Goal: Information Seeking & Learning: Check status

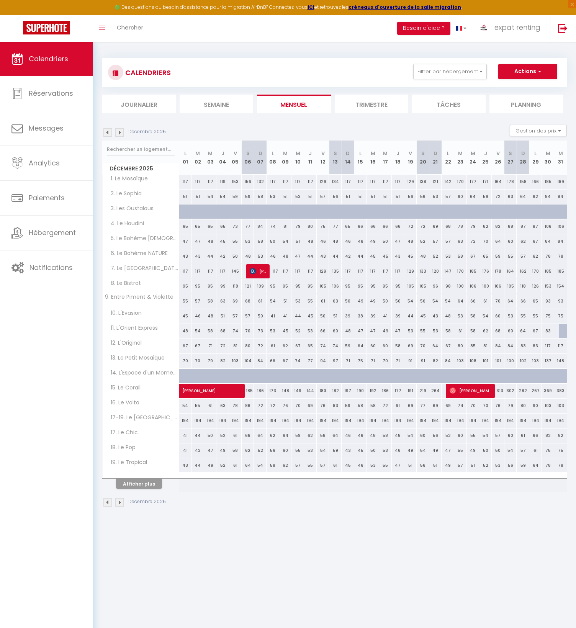
click at [108, 135] on img at bounding box center [107, 132] width 8 height 8
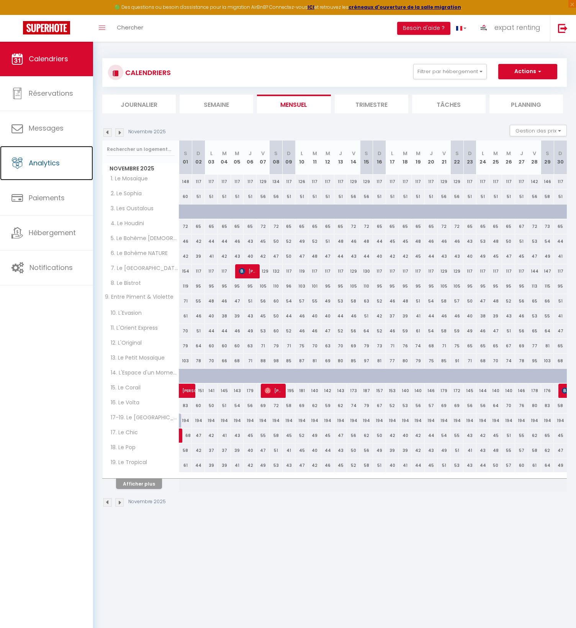
click at [49, 164] on span "Analytics" at bounding box center [44, 163] width 31 height 10
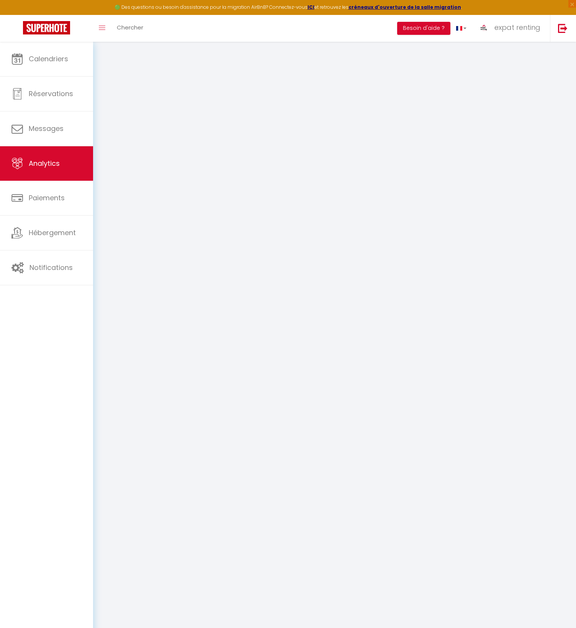
select select "2025"
select select "9"
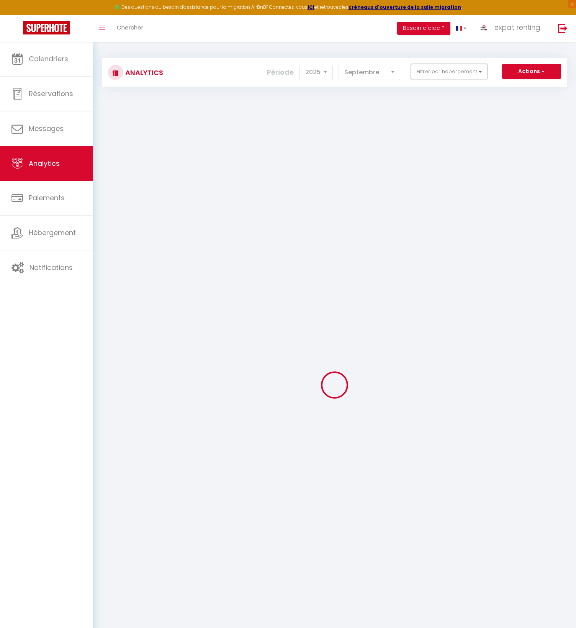
click at [429, 74] on button "Filtrer par hébergement" at bounding box center [449, 71] width 77 height 15
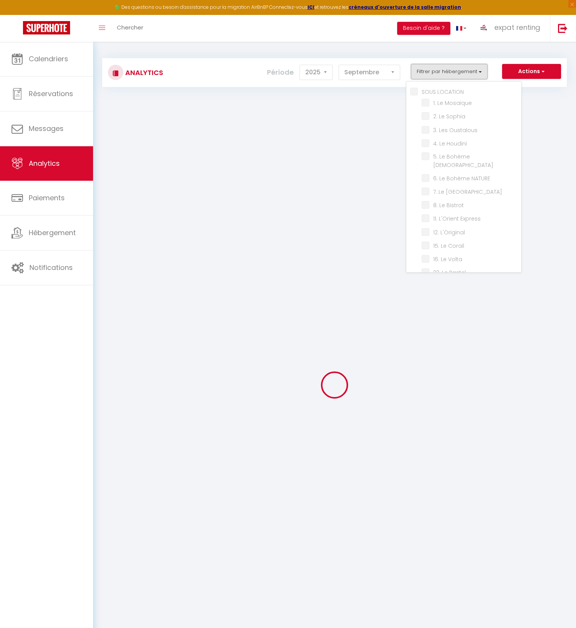
checkbox LOCATION "false"
checkbox Mosaïque "false"
checkbox Sophia "false"
checkbox Oustalous "false"
checkbox Houdini "false"
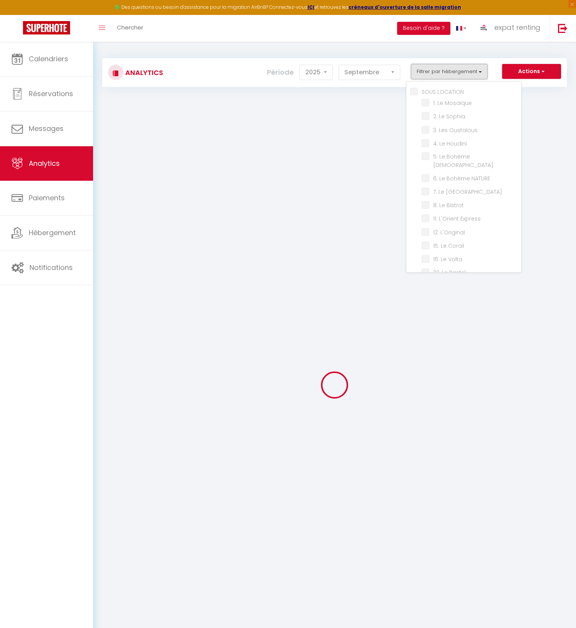
checkbox ZEN "false"
checkbox NATURE "false"
checkbox Barcelone "false"
checkbox Bistrot "false"
checkbox Express "false"
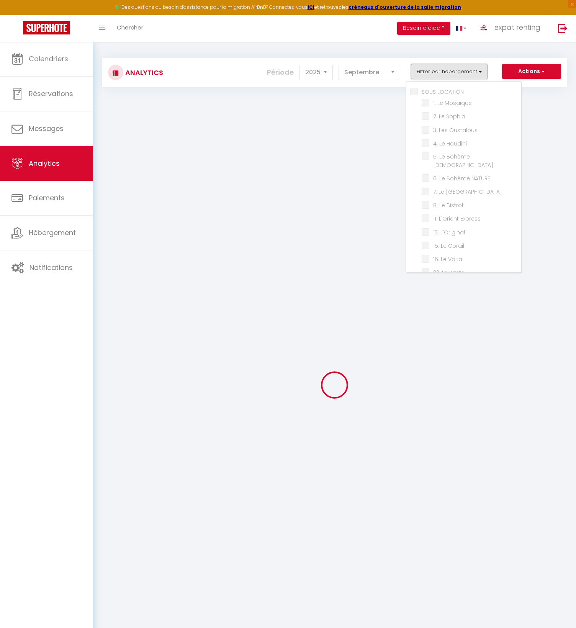
checkbox L\'Original "false"
checkbox Corail "false"
checkbox Volta "false"
checkbox Pastel "false"
checkbox Chaubet "false"
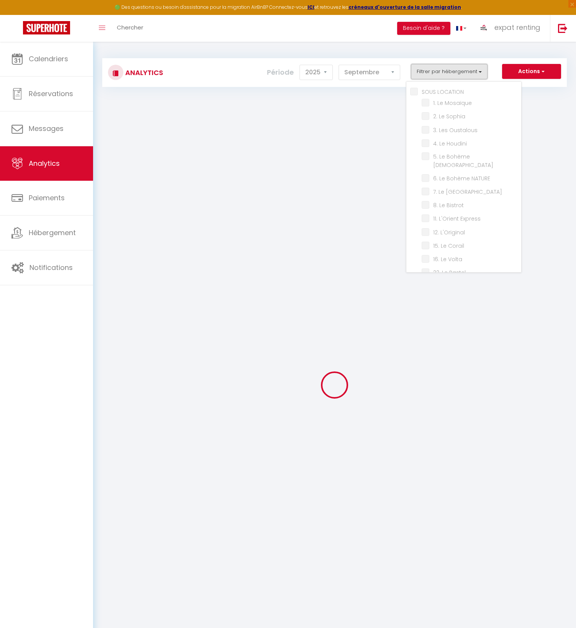
checkbox input "false"
checkbox Violette "false"
checkbox L\'Evasion "false"
checkbox Mosaïque "false"
checkbox Moment "false"
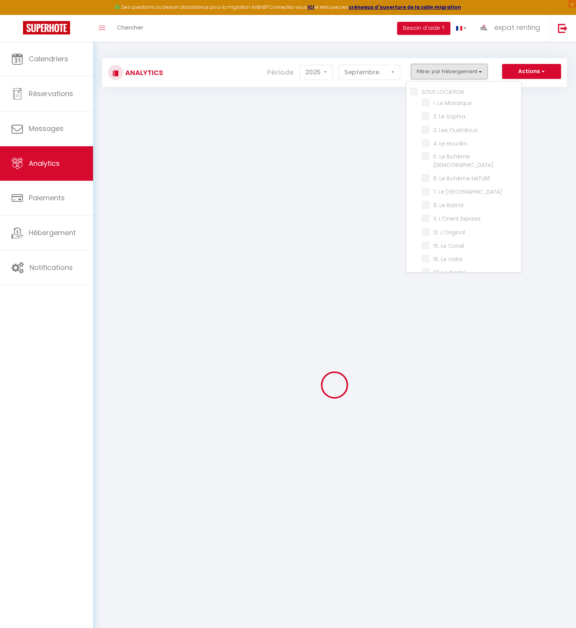
checkbox Matabiau "false"
checkbox Chic "false"
checkbox Pop "false"
checkbox Tropical "false"
checkbox Matabiau "false"
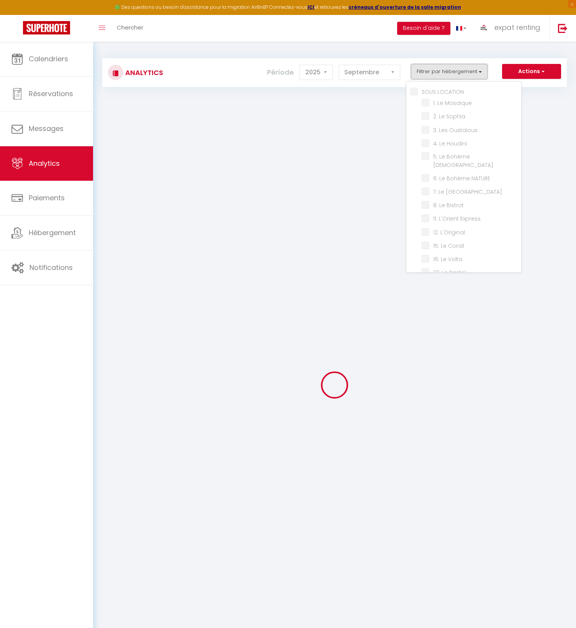
checkbox Vita "false"
checkbox L\'Artiste "false"
checkbox Coteaux "false"
checkbox NATURE "false"
checkbox DOUILLET "false"
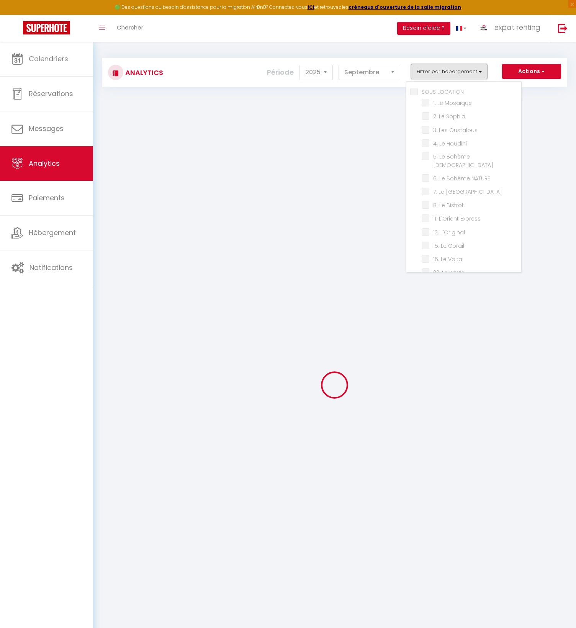
checkbox Grenadin "false"
checkbox ZEN "false"
checkbox input "false"
checkbox Céleste "false"
checkbox Muret "false"
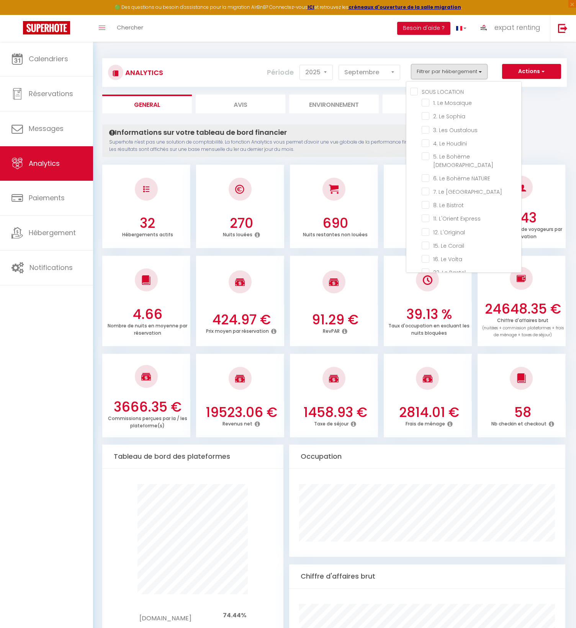
click at [453, 241] on Corail "checkbox" at bounding box center [472, 245] width 100 height 8
checkbox Corail "true"
checkbox Mosaïque "false"
checkbox Sophia "false"
checkbox Oustalous "false"
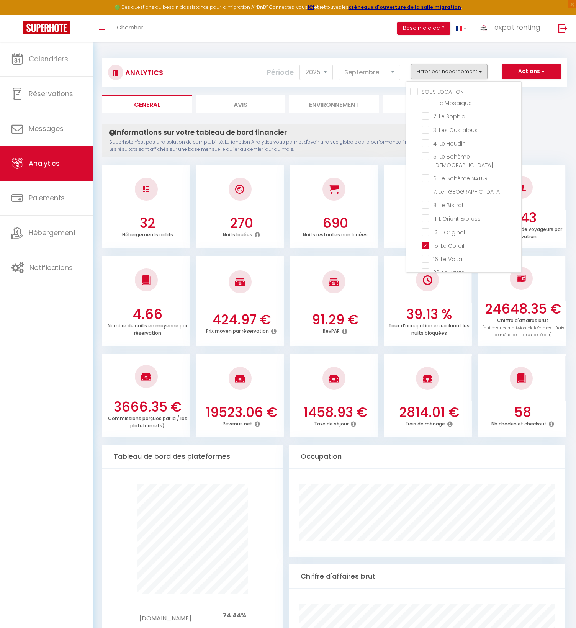
checkbox Houdini "false"
checkbox ZEN "false"
checkbox NATURE "false"
checkbox Barcelone "false"
checkbox Bistrot "false"
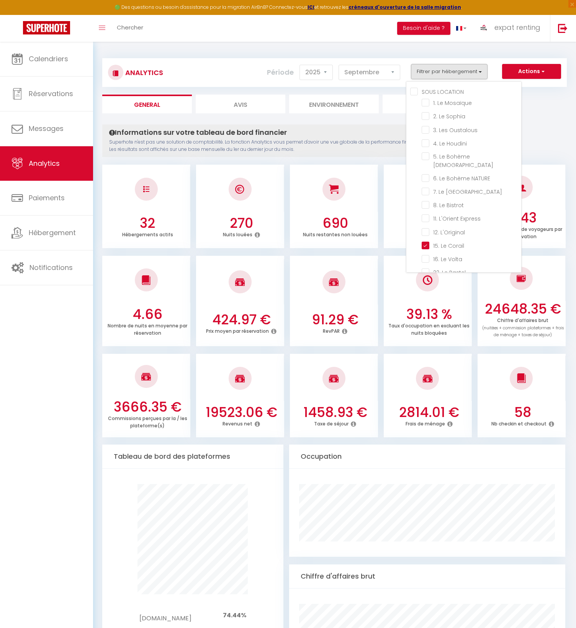
checkbox Express "false"
checkbox L\'Original "false"
checkbox Volta "false"
checkbox Pastel "false"
checkbox Chaubet "false"
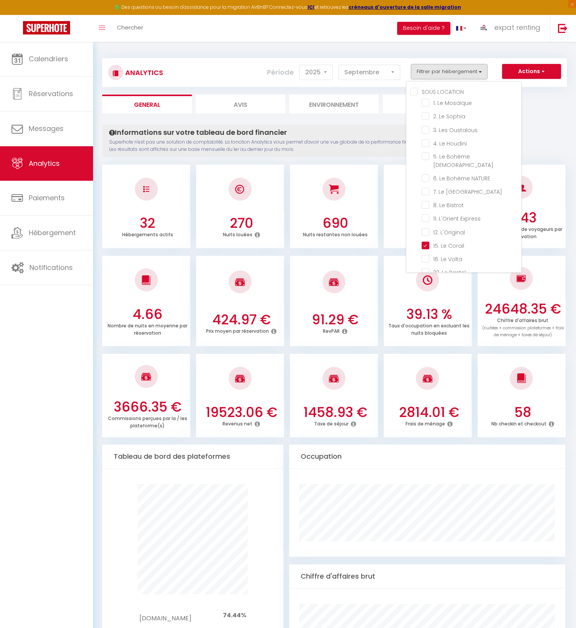
checkbox Violette "false"
checkbox L\'Evasion "false"
checkbox Mosaïque "false"
checkbox Moment "false"
checkbox Matabiau "false"
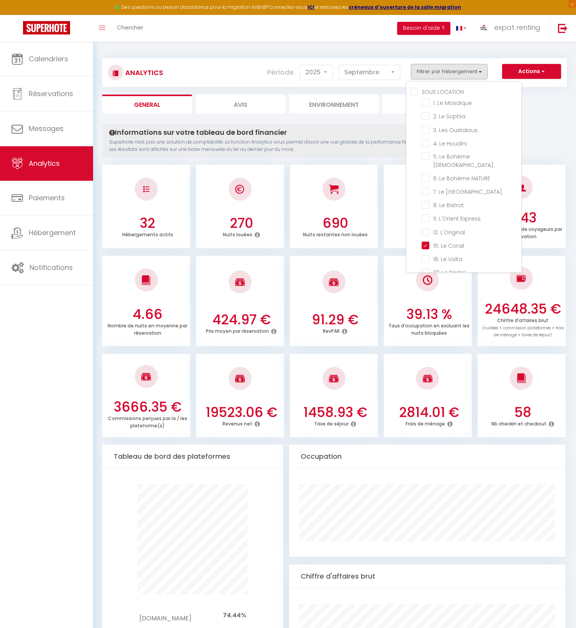
checkbox Chic "false"
checkbox Pop "false"
checkbox Tropical "false"
checkbox Matabiau "false"
checkbox Vita "false"
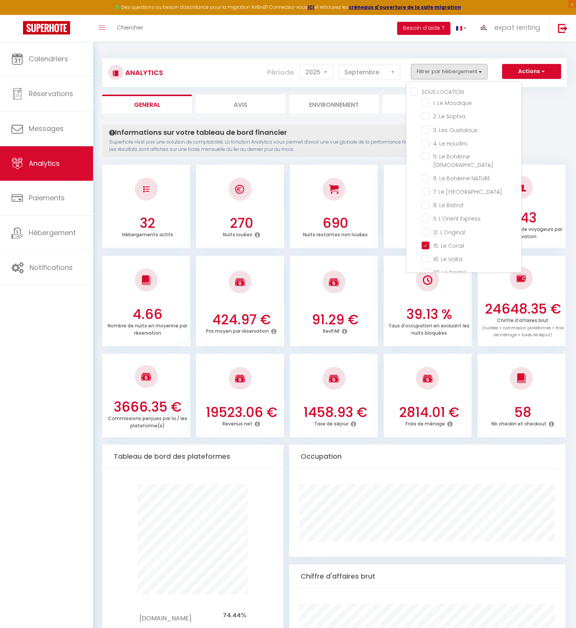
checkbox L\'Artiste "false"
checkbox Coteaux "false"
checkbox NATURE "false"
checkbox DOUILLET "false"
checkbox Grenadin "false"
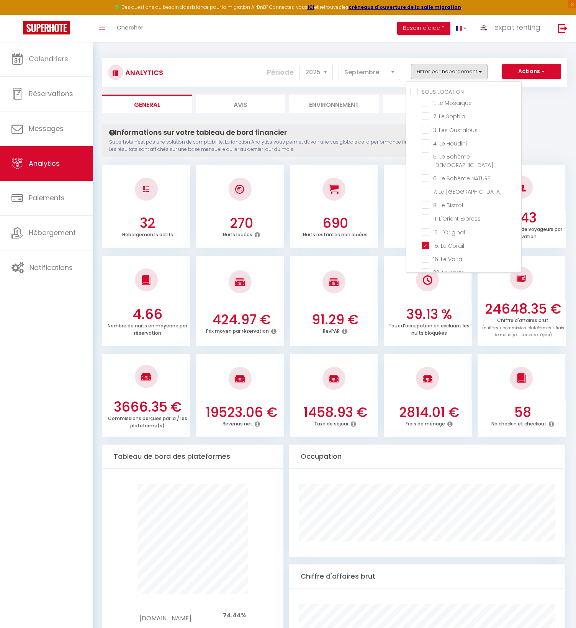
checkbox ZEN "false"
checkbox Céleste "false"
checkbox Muret "false"
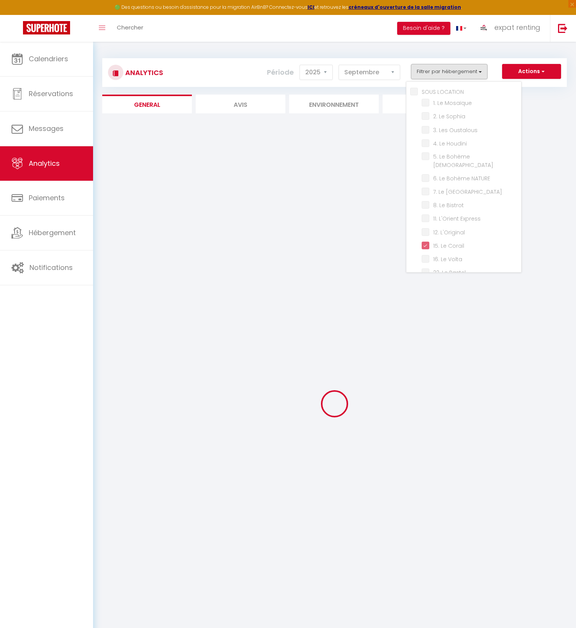
checkbox Mosaïque "false"
checkbox Sophia "false"
checkbox Oustalous "false"
checkbox Houdini "false"
checkbox ZEN "false"
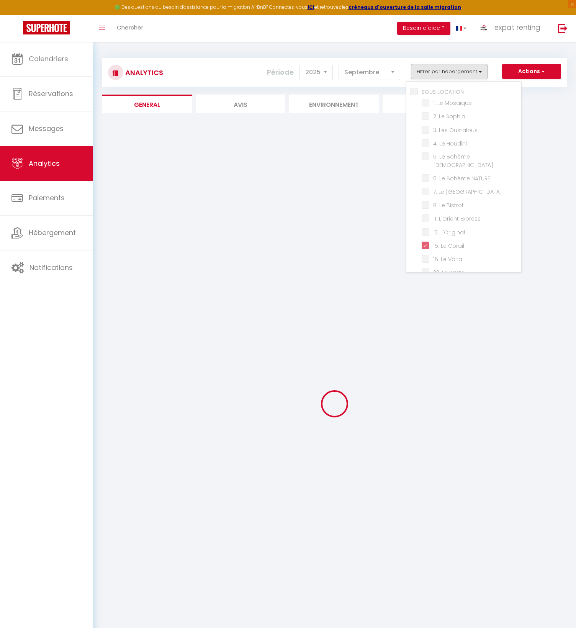
checkbox NATURE "false"
checkbox Barcelone "false"
checkbox Bistrot "false"
checkbox Express "false"
checkbox L\'Original "false"
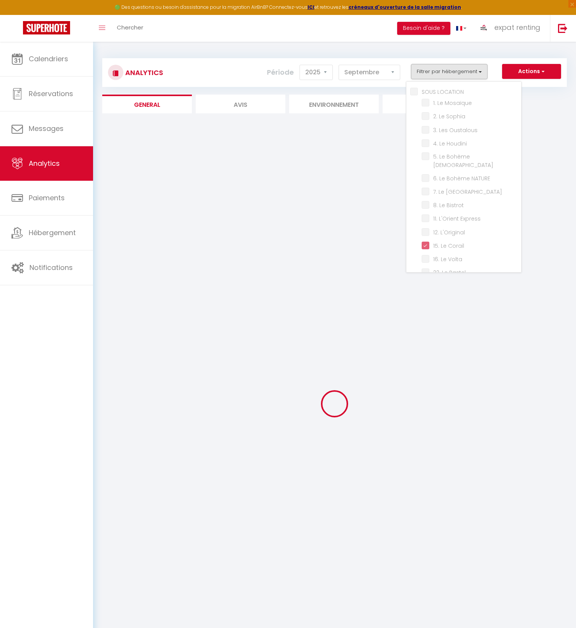
checkbox Volta "false"
checkbox Pastel "false"
checkbox Chaubet "false"
checkbox Violette "false"
checkbox L\'Evasion "false"
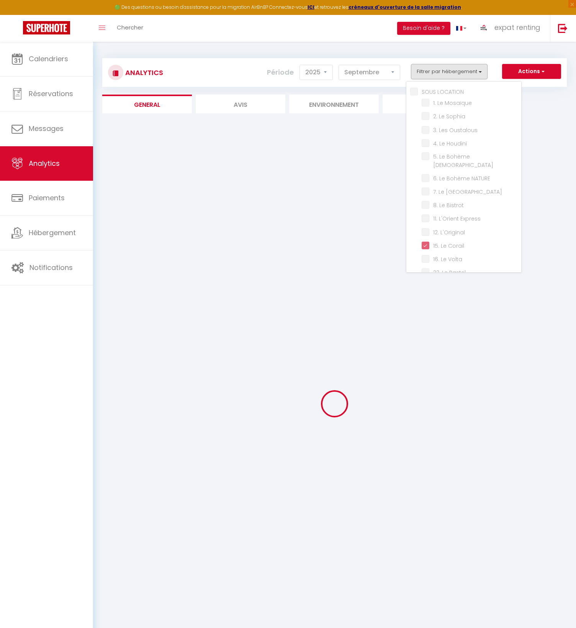
checkbox Mosaïque "false"
checkbox Moment "false"
checkbox Matabiau "false"
checkbox Chic "false"
checkbox Pop "false"
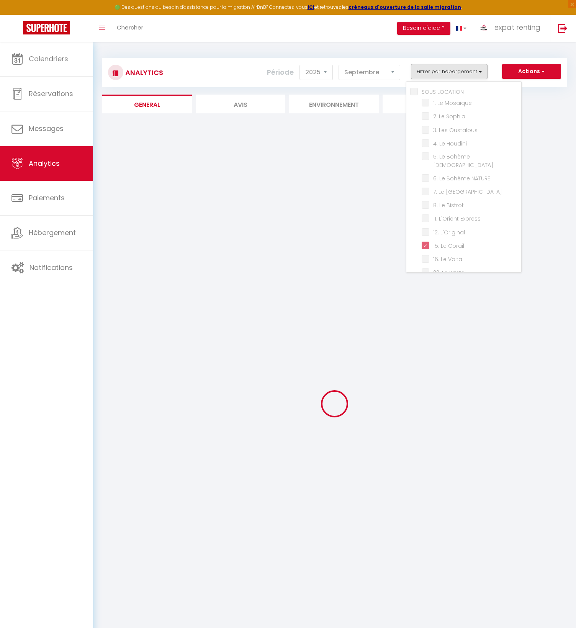
checkbox Tropical "false"
checkbox Matabiau "false"
checkbox Vita "false"
checkbox L\'Artiste "false"
checkbox Coteaux "false"
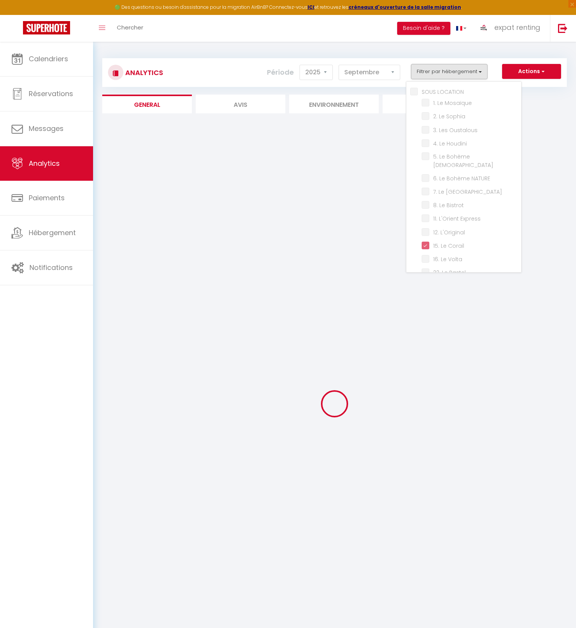
checkbox NATURE "false"
checkbox DOUILLET "false"
checkbox Grenadin "false"
checkbox ZEN "false"
checkbox Céleste "false"
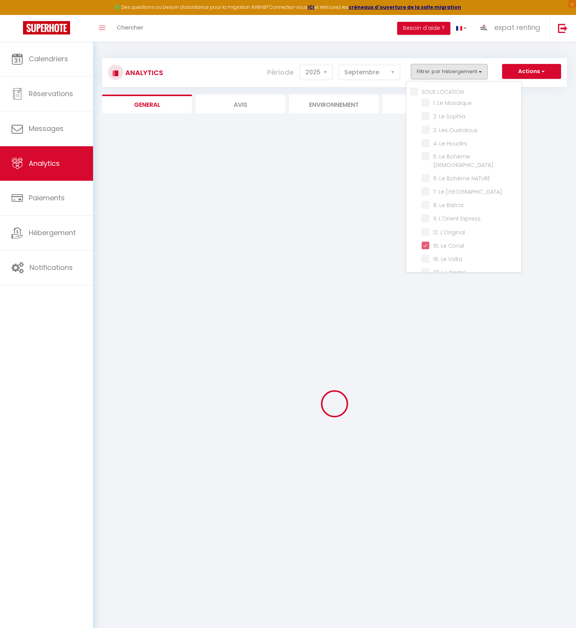
checkbox Muret "false"
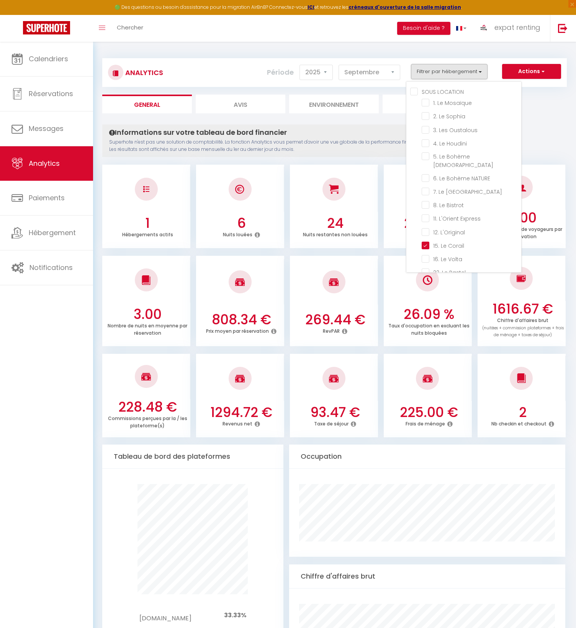
click at [473, 345] on ul "3.00 Nombre de nuits en moyenne par réservation 808.34 € Prix moyen par réserva…" at bounding box center [334, 300] width 465 height 93
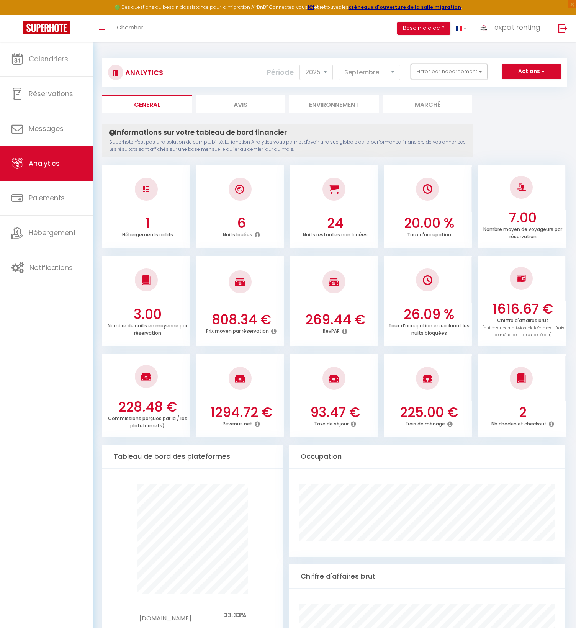
click at [472, 70] on button "Filtrer par hébergement" at bounding box center [449, 71] width 77 height 15
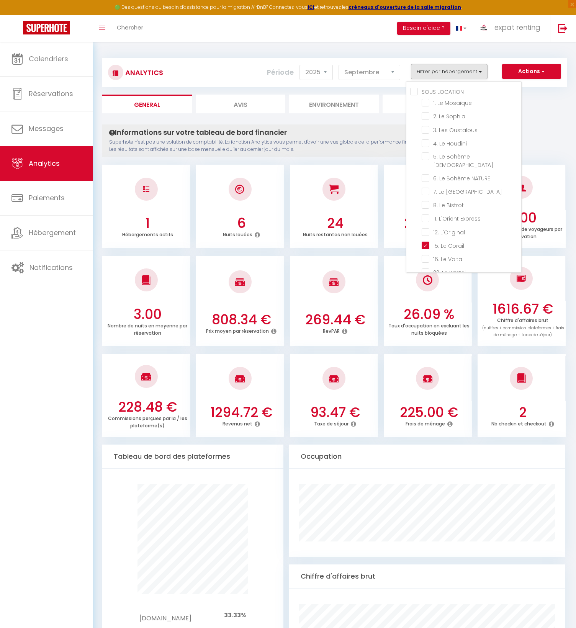
click at [427, 241] on Corail "checkbox" at bounding box center [472, 245] width 100 height 8
checkbox Corail "false"
checkbox Mosaïque "false"
checkbox Sophia "false"
checkbox Oustalous "false"
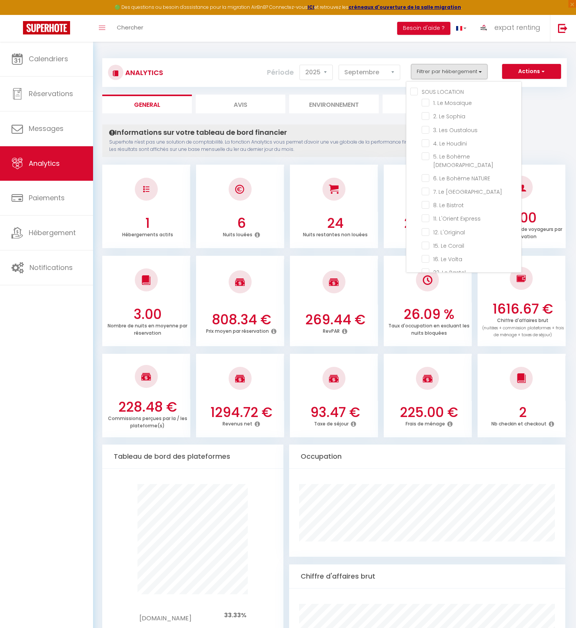
checkbox Houdini "false"
checkbox ZEN "false"
checkbox NATURE "false"
checkbox Barcelone "false"
checkbox Bistrot "false"
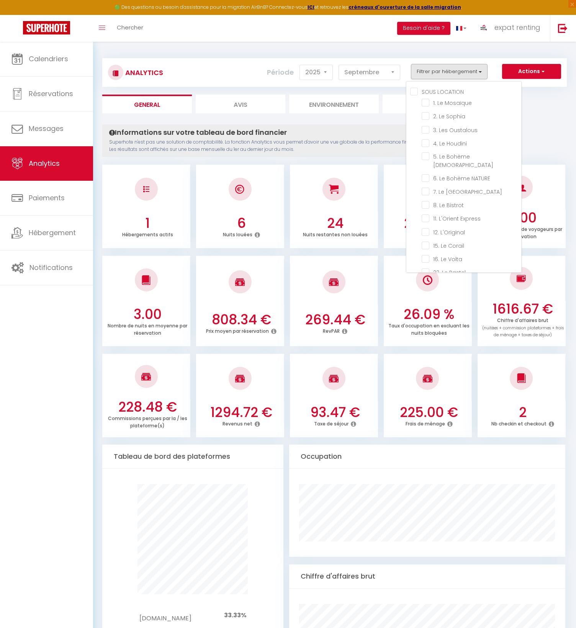
checkbox Express "false"
checkbox L\'Original "false"
checkbox Volta "false"
checkbox Pastel "false"
checkbox Chaubet "false"
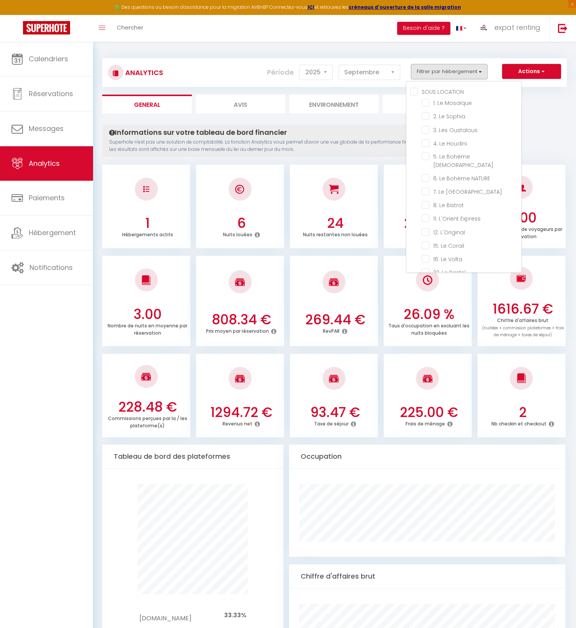
checkbox Violette "false"
checkbox L\'Evasion "false"
checkbox Mosaïque "false"
checkbox Moment "false"
checkbox Matabiau "false"
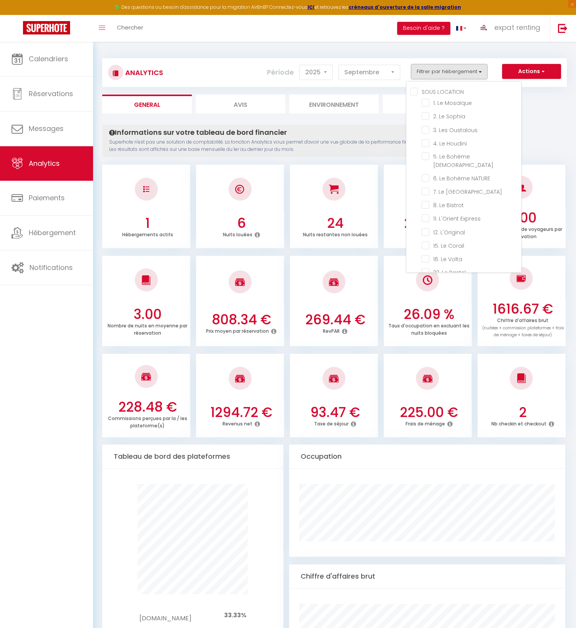
checkbox Chic "false"
checkbox Pop "false"
checkbox Tropical "false"
checkbox Matabiau "false"
checkbox Vita "false"
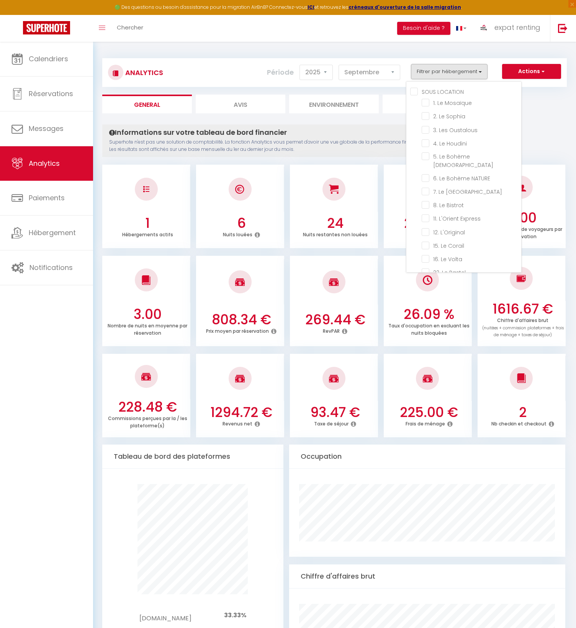
checkbox L\'Artiste "false"
checkbox Coteaux "false"
checkbox NATURE "false"
checkbox DOUILLET "false"
checkbox Grenadin "false"
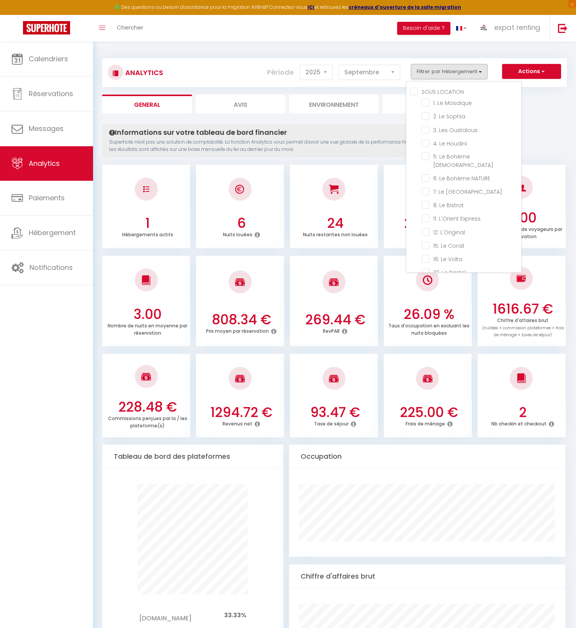
checkbox ZEN "false"
checkbox Céleste "false"
checkbox Muret "false"
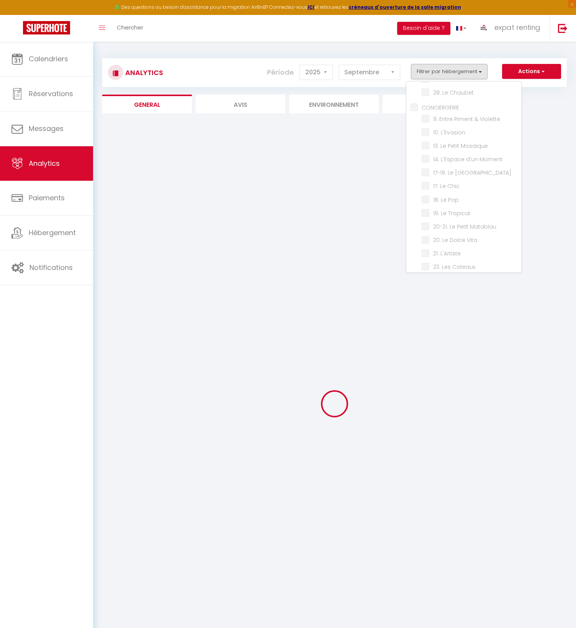
scroll to position [192, 0]
checkbox Mosaïque "false"
checkbox Sophia "false"
checkbox Oustalous "false"
checkbox Houdini "false"
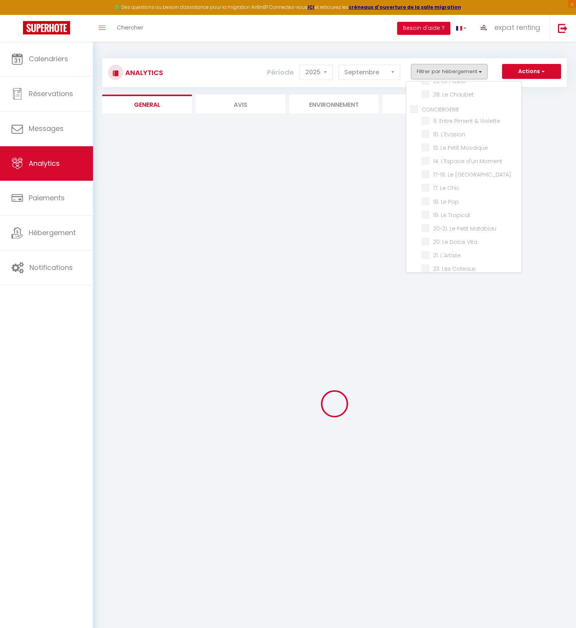
checkbox ZEN "false"
checkbox NATURE "false"
checkbox Barcelone "false"
checkbox Bistrot "false"
checkbox Express "false"
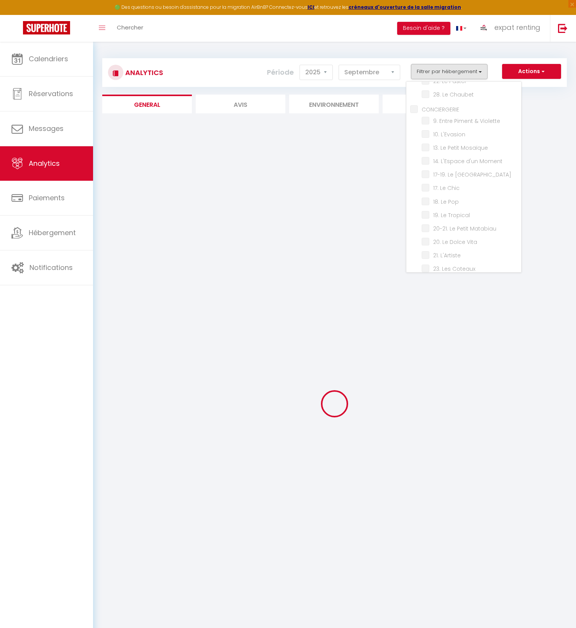
checkbox L\'Original "false"
checkbox Volta "false"
checkbox Pastel "false"
checkbox Chaubet "false"
checkbox Violette "false"
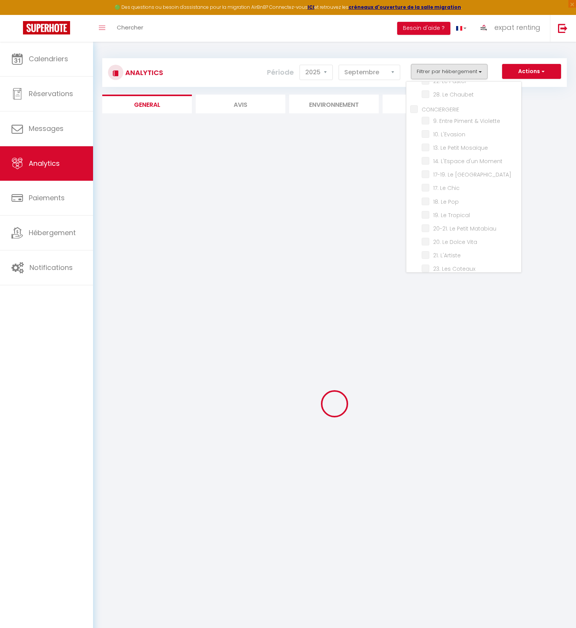
checkbox L\'Evasion "false"
checkbox Mosaïque "false"
checkbox Moment "false"
checkbox Matabiau "false"
checkbox Chic "false"
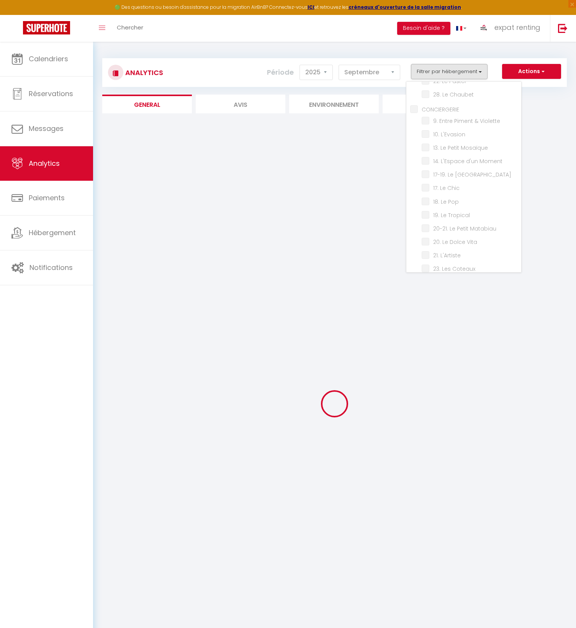
checkbox Pop "false"
checkbox Tropical "false"
checkbox Matabiau "false"
checkbox Vita "false"
checkbox L\'Artiste "false"
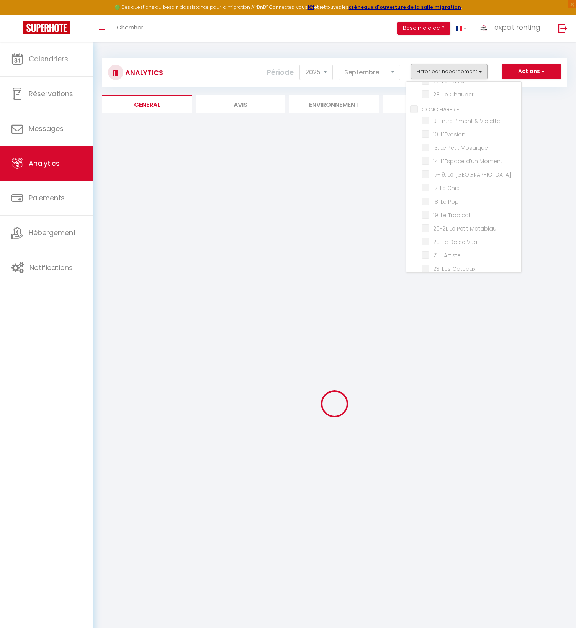
checkbox Coteaux "false"
checkbox NATURE "false"
checkbox DOUILLET "false"
checkbox Grenadin "false"
checkbox ZEN "false"
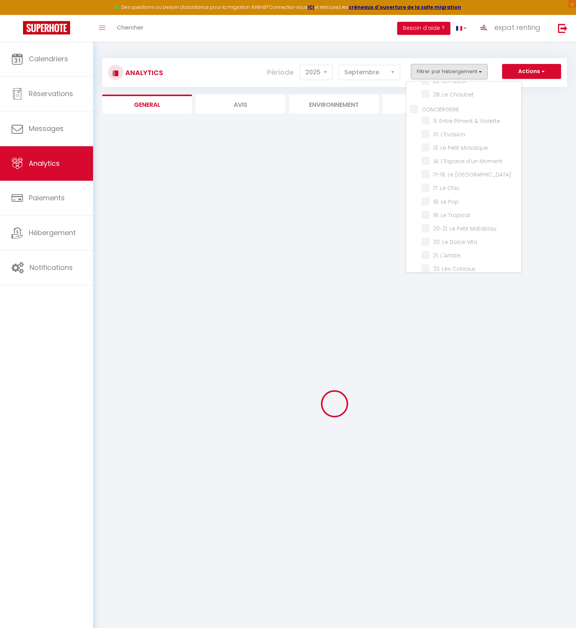
checkbox Céleste "false"
checkbox Muret "false"
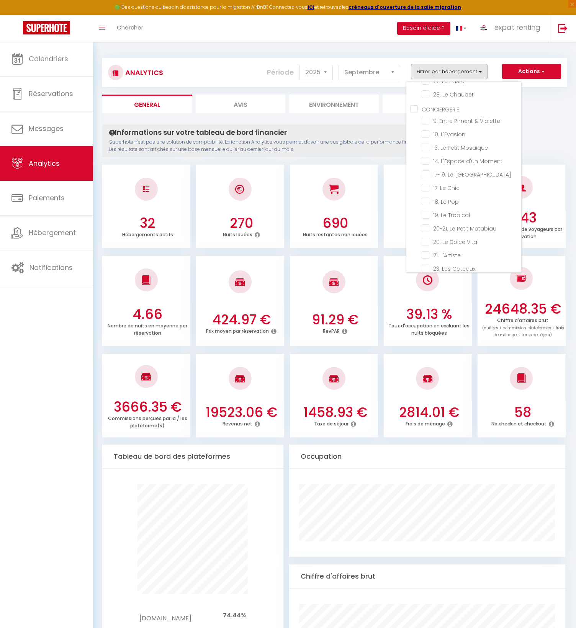
click at [431, 170] on Matabiau "checkbox" at bounding box center [472, 174] width 100 height 8
checkbox Matabiau "true"
checkbox Mosaïque "false"
checkbox Sophia "false"
checkbox Oustalous "false"
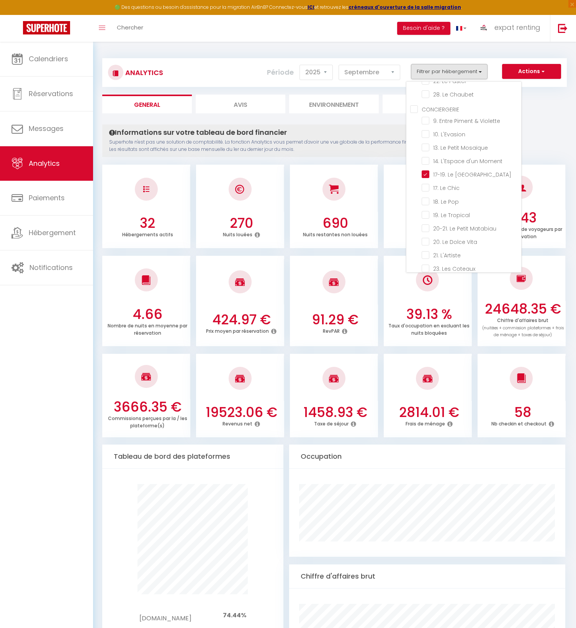
checkbox Houdini "false"
checkbox ZEN "false"
checkbox NATURE "false"
checkbox Barcelone "false"
checkbox Bistrot "false"
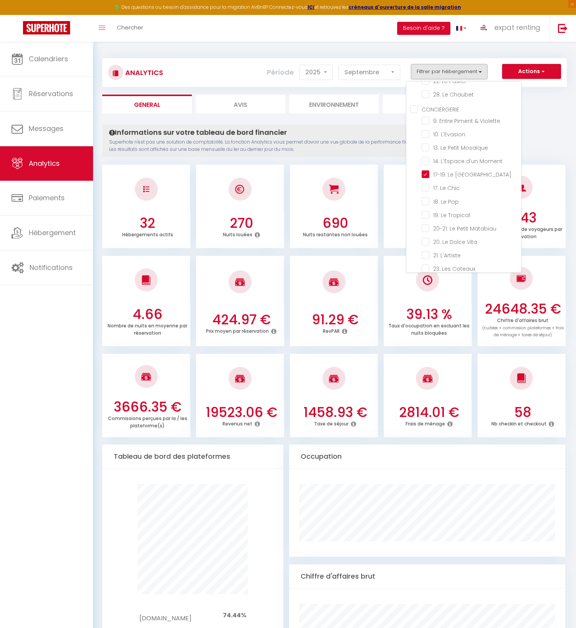
checkbox Express "false"
checkbox L\'Original "false"
checkbox Volta "false"
checkbox Pastel "false"
checkbox Chaubet "false"
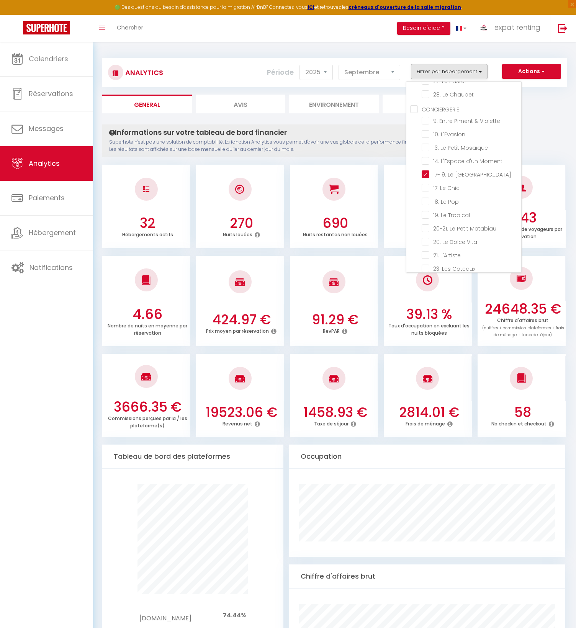
checkbox Violette "false"
checkbox L\'Evasion "false"
checkbox Mosaïque "false"
checkbox Moment "false"
checkbox Chic "false"
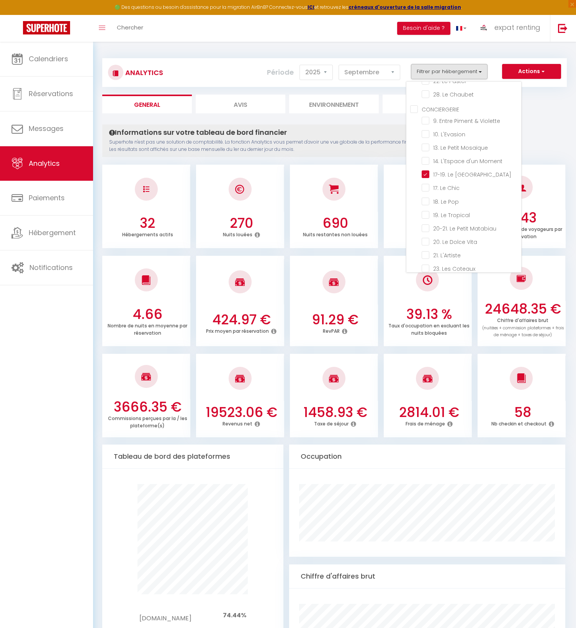
checkbox Pop "false"
checkbox Tropical "false"
checkbox Matabiau "false"
checkbox Vita "false"
checkbox L\'Artiste "false"
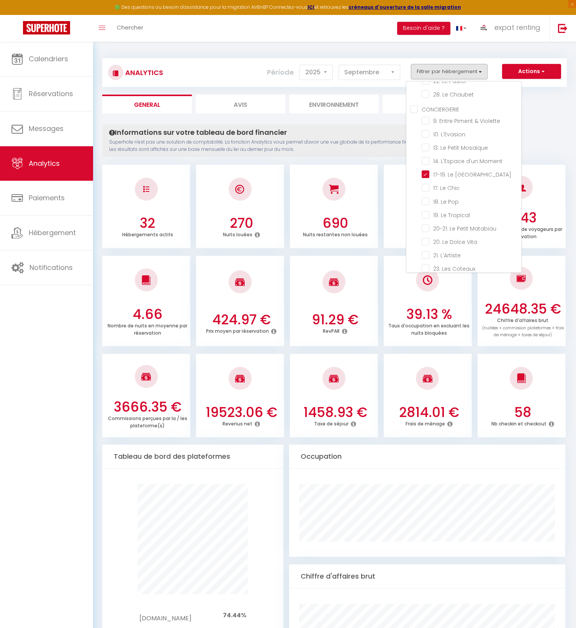
checkbox Coteaux "false"
checkbox NATURE "false"
checkbox DOUILLET "false"
checkbox Grenadin "false"
checkbox ZEN "false"
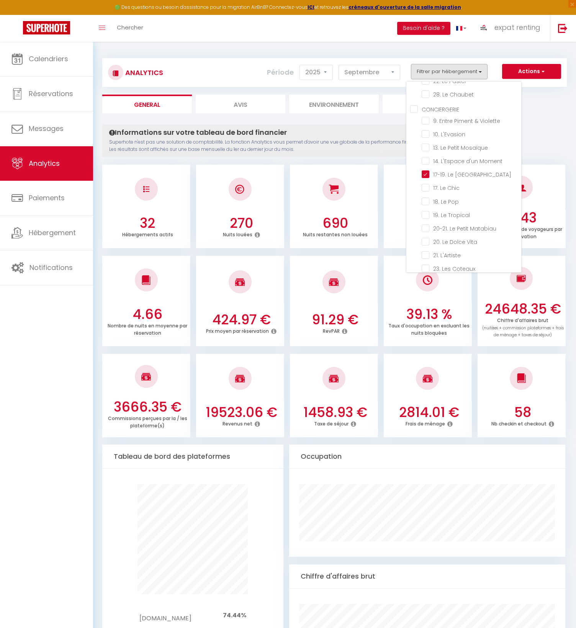
checkbox Céleste "false"
checkbox Muret "false"
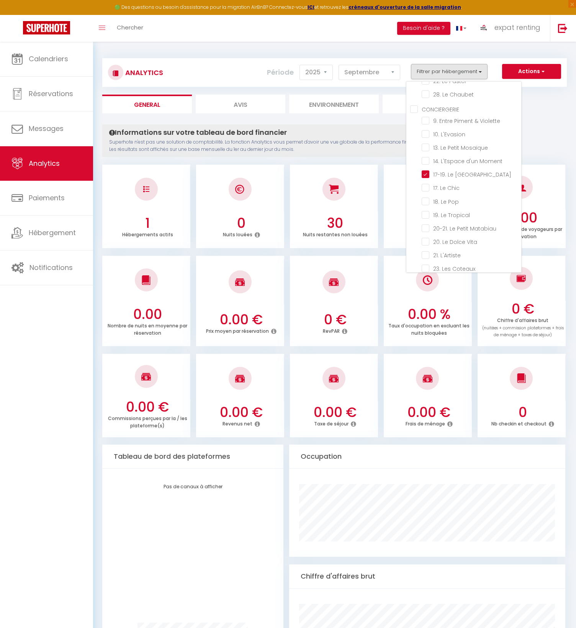
click at [436, 183] on Chic "checkbox" at bounding box center [472, 187] width 100 height 8
checkbox Chic "true"
checkbox Mosaïque "false"
checkbox Sophia "false"
checkbox Oustalous "false"
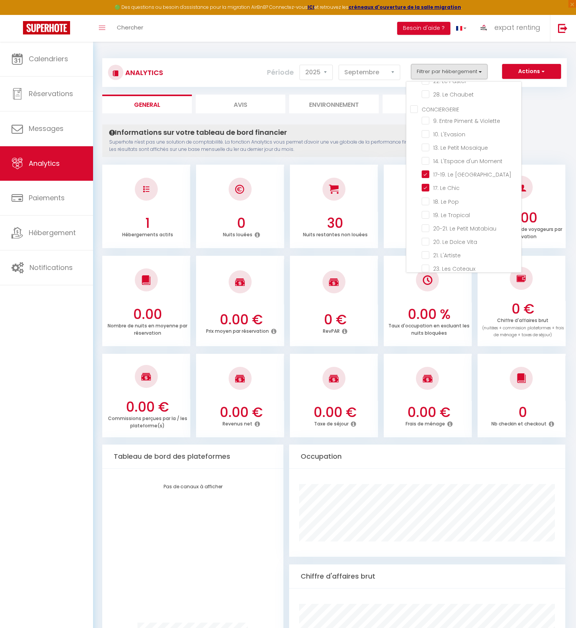
checkbox Houdini "false"
checkbox ZEN "false"
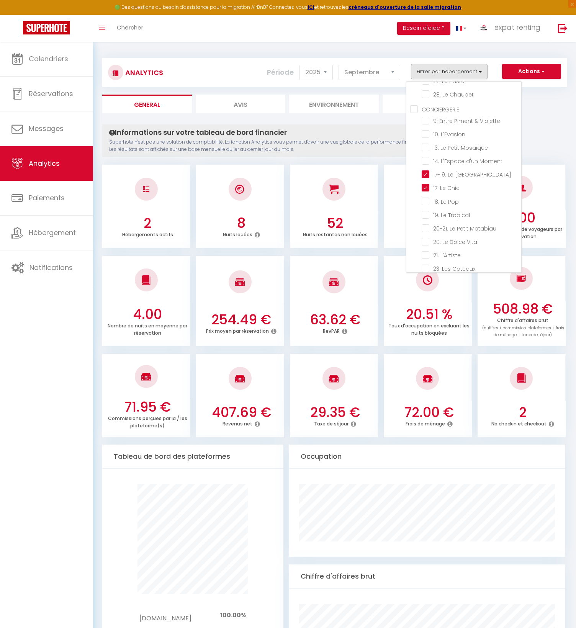
click at [438, 197] on Pop "checkbox" at bounding box center [472, 201] width 100 height 8
click at [440, 211] on Tropical "checkbox" at bounding box center [472, 215] width 100 height 8
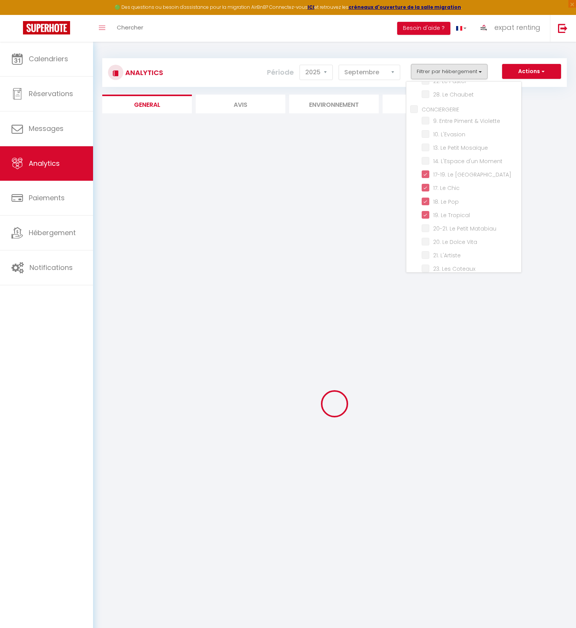
click at [442, 224] on Matabiau "checkbox" at bounding box center [472, 228] width 100 height 8
click at [442, 237] on Vita "checkbox" at bounding box center [472, 241] width 100 height 8
click at [443, 251] on L\'Artiste "checkbox" at bounding box center [472, 255] width 100 height 8
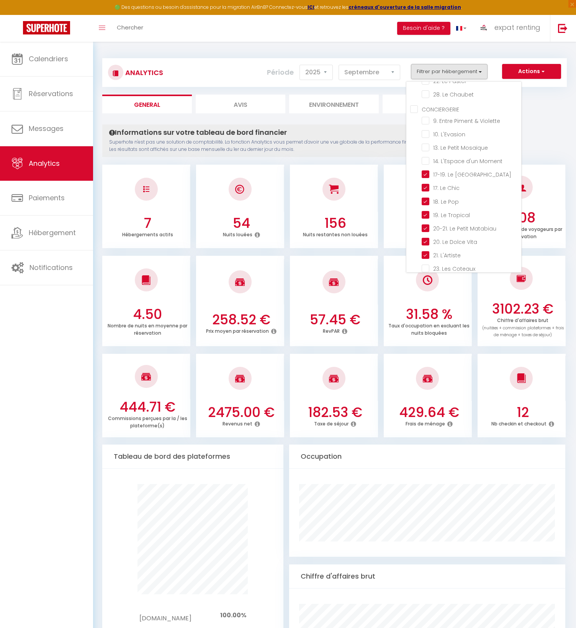
scroll to position [230, 0]
click at [542, 125] on div "Informations sur votre tableau de bord financier Superhote n'est pas une soluti…" at bounding box center [334, 626] width 465 height 1005
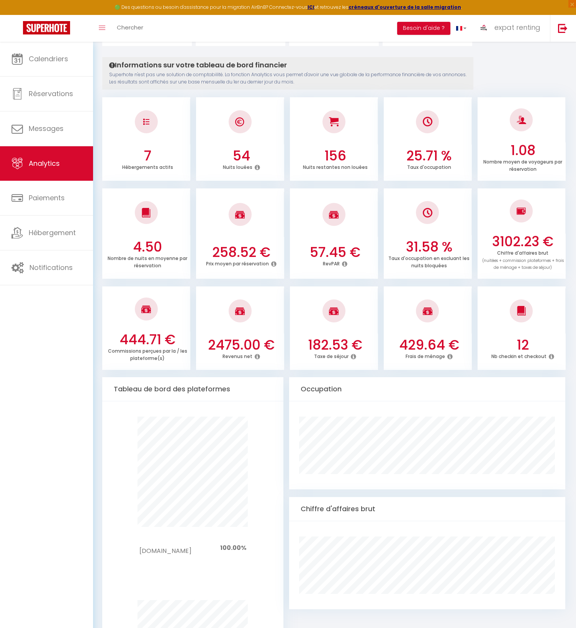
scroll to position [0, 0]
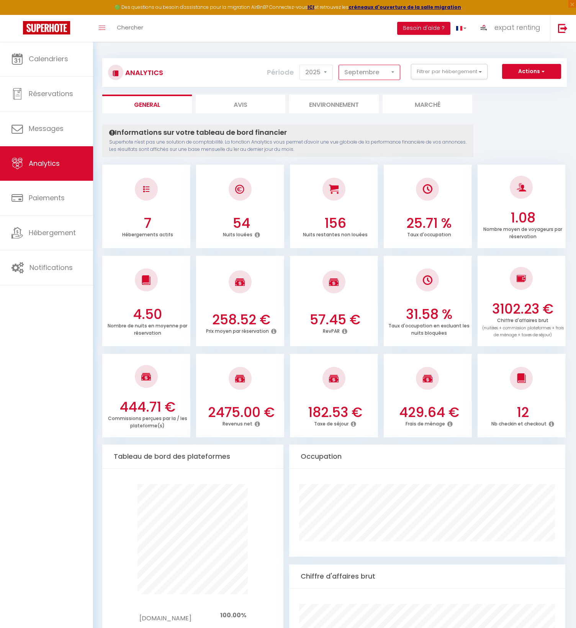
click at [380, 70] on select "[PERSON_NAME] Mars [PERSON_NAME] Juin Juillet Août Septembre Octobre Novembre D…" at bounding box center [370, 72] width 62 height 15
click at [339, 65] on select "[PERSON_NAME] Mars [PERSON_NAME] Juin Juillet Août Septembre Octobre Novembre D…" at bounding box center [370, 72] width 62 height 15
click at [372, 69] on select "[PERSON_NAME] Mars [PERSON_NAME] Juin Juillet Août Septembre Octobre Novembre D…" at bounding box center [370, 72] width 62 height 15
click at [339, 65] on select "[PERSON_NAME] Mars [PERSON_NAME] Juin Juillet Août Septembre Octobre Novembre D…" at bounding box center [370, 72] width 62 height 15
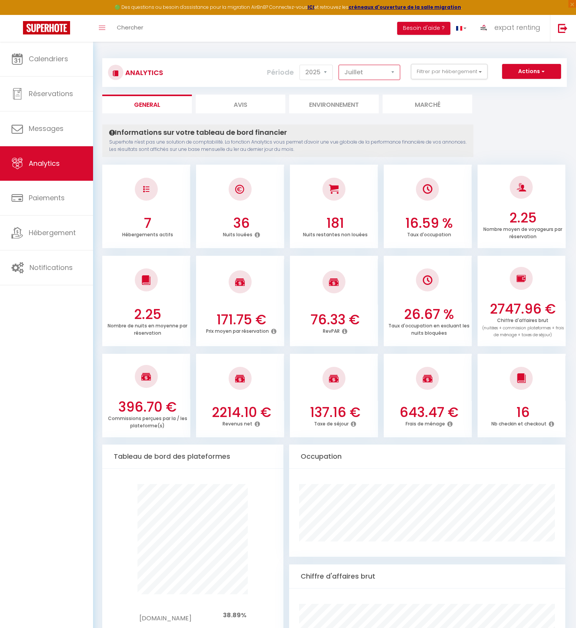
click at [388, 70] on select "[PERSON_NAME] Mars [PERSON_NAME] Juin Juillet Août Septembre Octobre Novembre D…" at bounding box center [370, 72] width 62 height 15
click at [339, 65] on select "[PERSON_NAME] Mars [PERSON_NAME] Juin Juillet Août Septembre Octobre Novembre D…" at bounding box center [370, 72] width 62 height 15
click at [385, 72] on select "[PERSON_NAME] Mars [PERSON_NAME] Juin Juillet Août Septembre Octobre Novembre D…" at bounding box center [370, 72] width 62 height 15
click at [339, 65] on select "[PERSON_NAME] Mars [PERSON_NAME] Juin Juillet Août Septembre Octobre Novembre D…" at bounding box center [370, 72] width 62 height 15
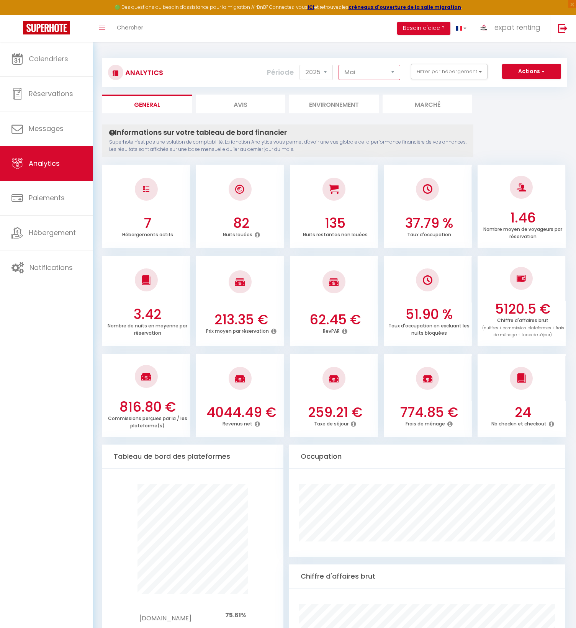
click at [374, 75] on select "[PERSON_NAME] Mars [PERSON_NAME] Juin Juillet Août Septembre Octobre Novembre D…" at bounding box center [370, 72] width 62 height 15
click at [339, 65] on select "[PERSON_NAME] Mars [PERSON_NAME] Juin Juillet Août Septembre Octobre Novembre D…" at bounding box center [370, 72] width 62 height 15
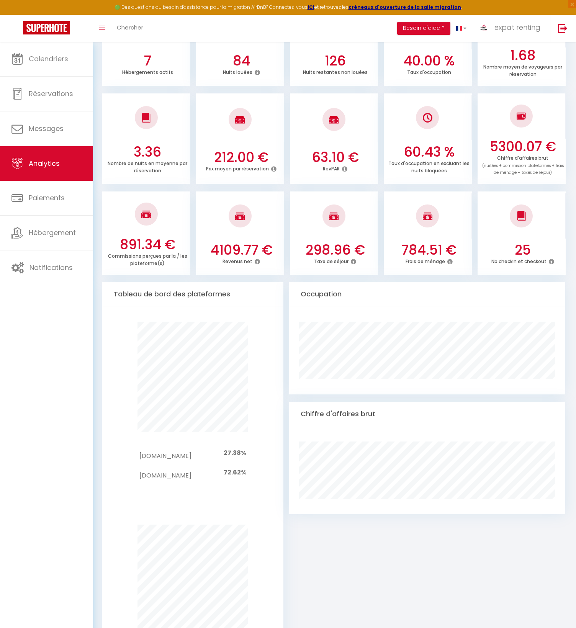
scroll to position [38, 0]
